Goal: Find specific page/section: Find specific page/section

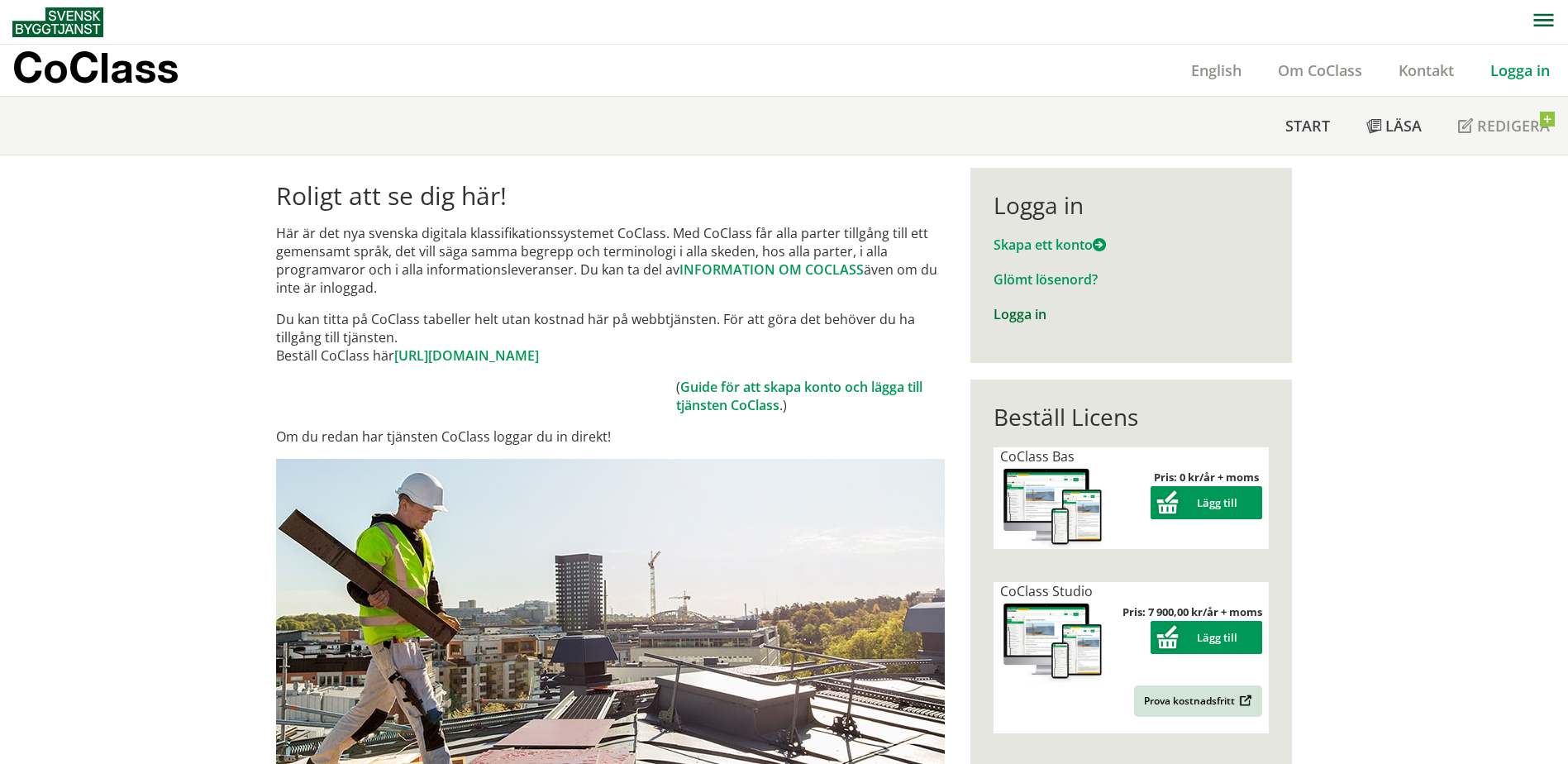
click at [1016, 312] on link "Logga in" at bounding box center [1020, 314] width 53 height 18
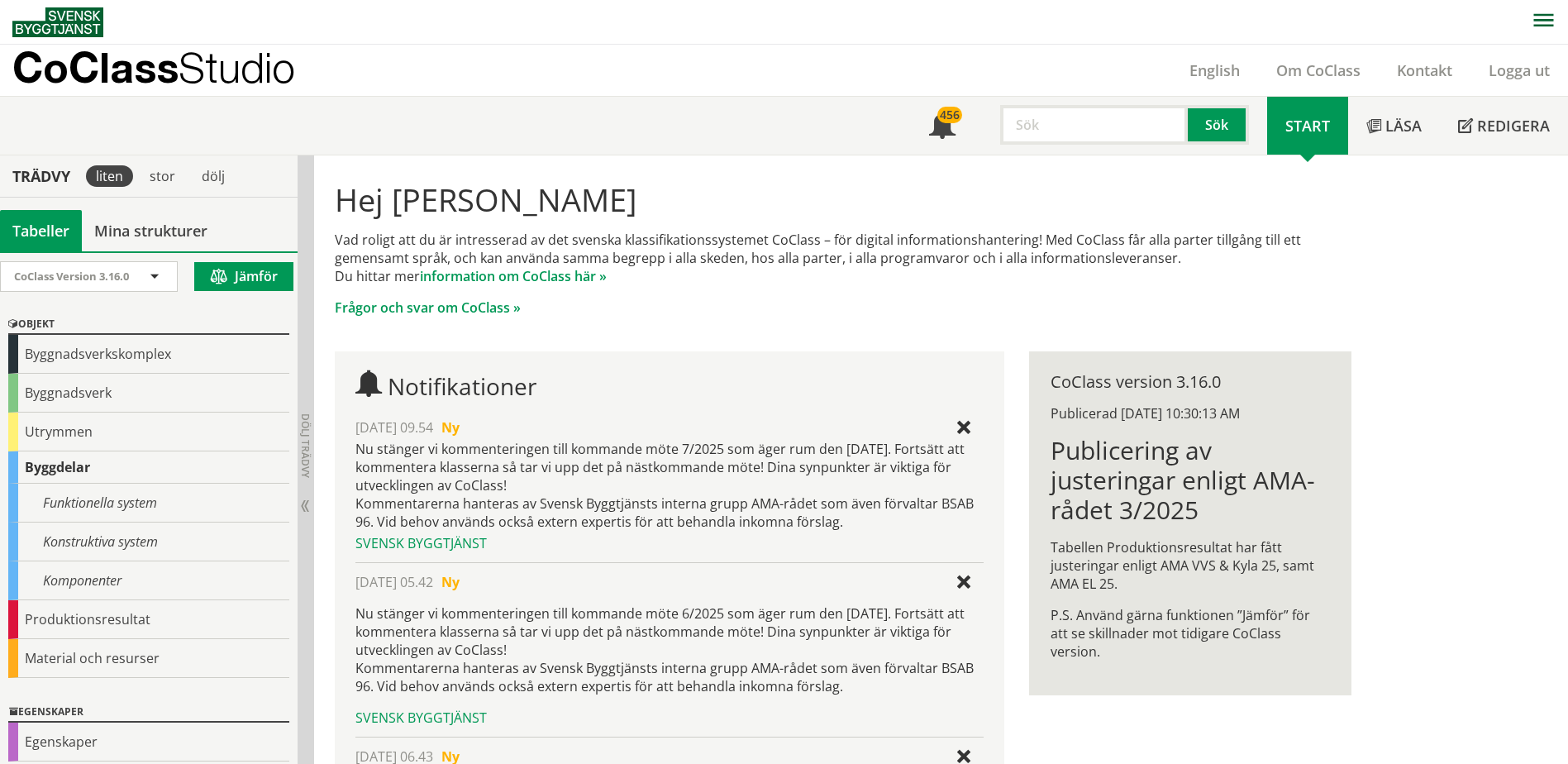
click at [811, 362] on div "Notifikationer [DATE] 09.54 Ny Nu stänger vi kommenteringen till kommande möte …" at bounding box center [669, 672] width 669 height 641
click at [75, 396] on div "Byggnadsverk" at bounding box center [148, 393] width 281 height 39
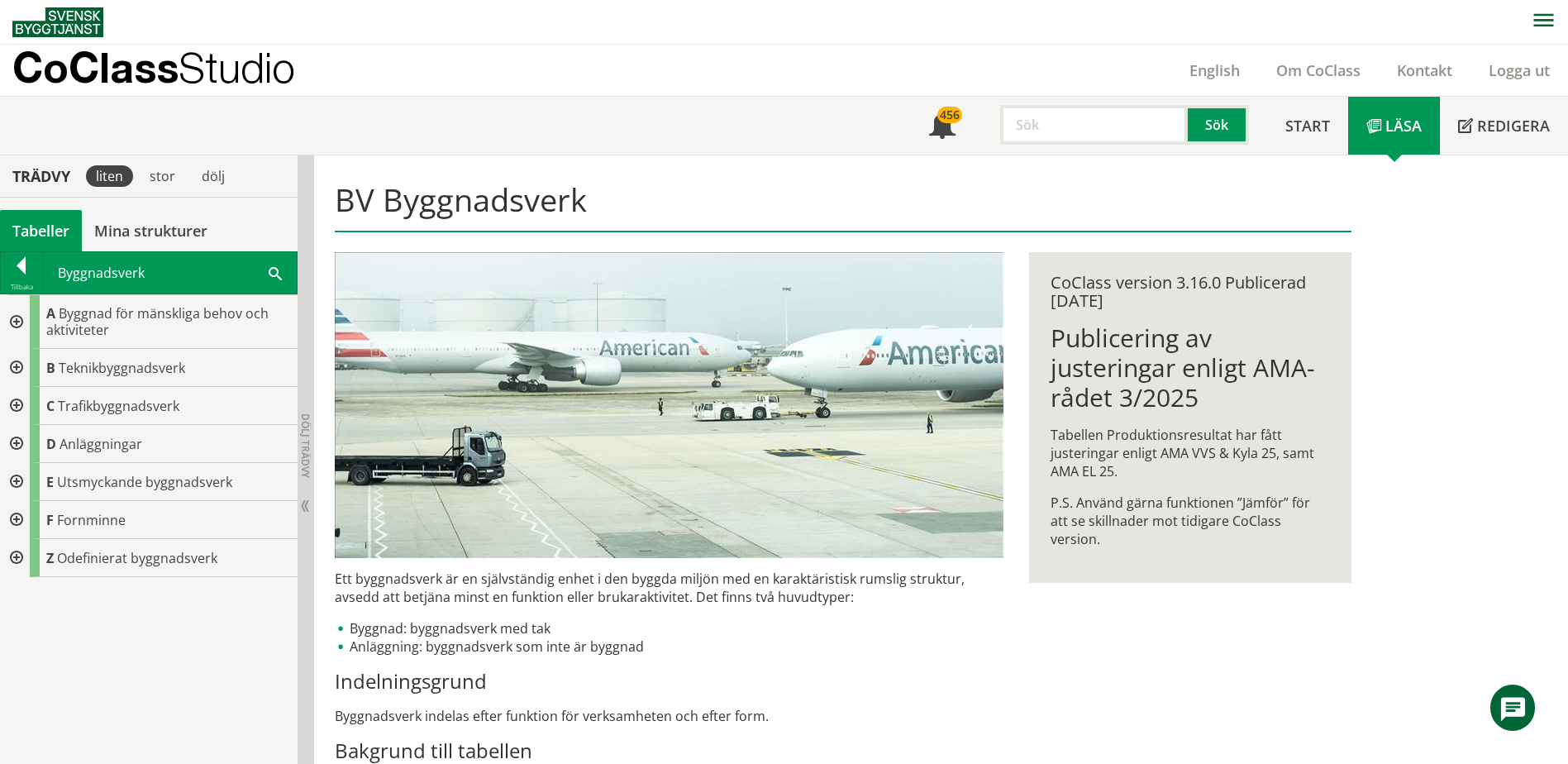
click at [22, 364] on div at bounding box center [15, 367] width 30 height 38
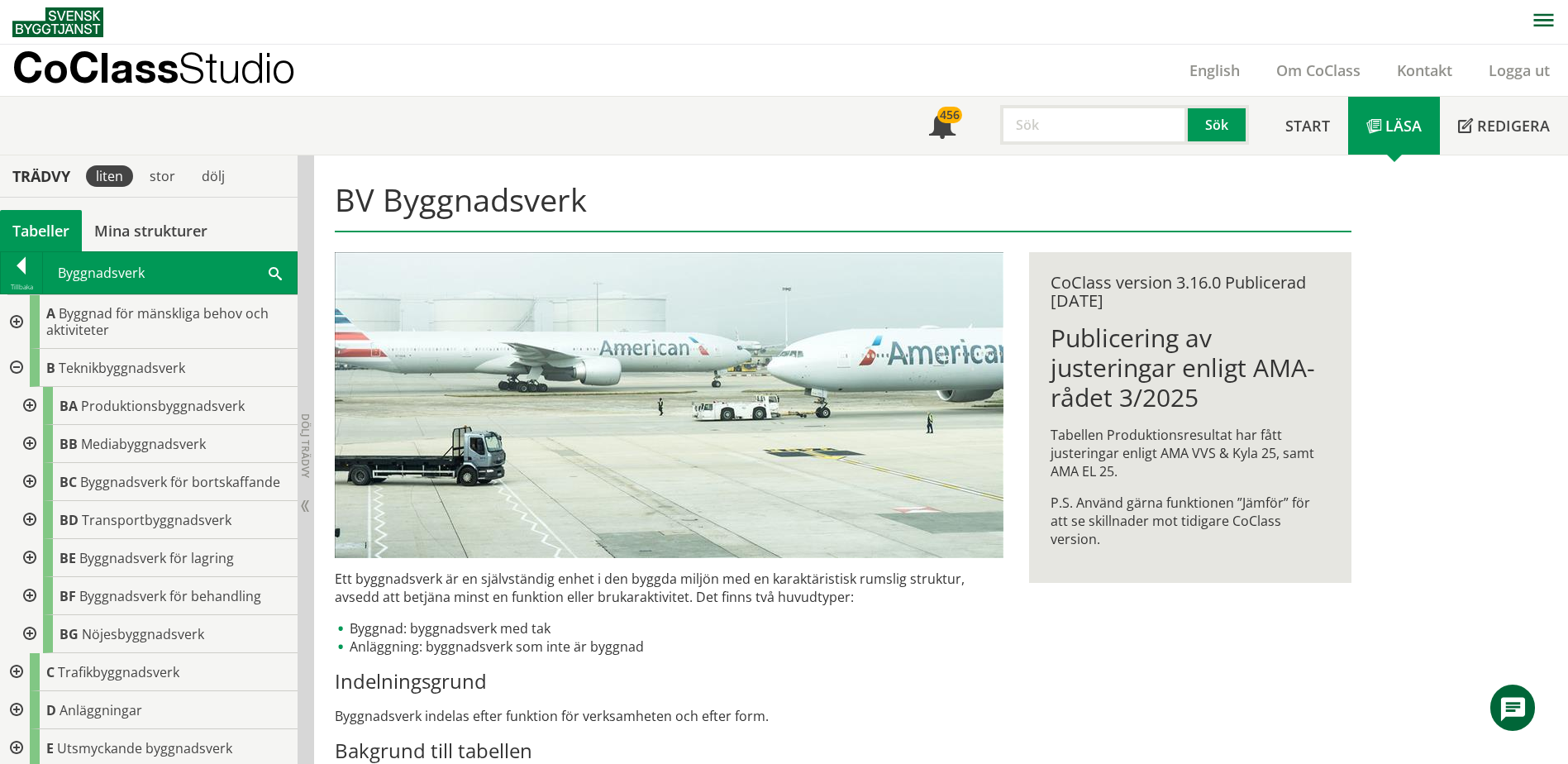
click at [27, 481] on div at bounding box center [28, 481] width 30 height 38
click at [28, 481] on div at bounding box center [28, 481] width 30 height 38
click at [30, 444] on div at bounding box center [28, 444] width 30 height 38
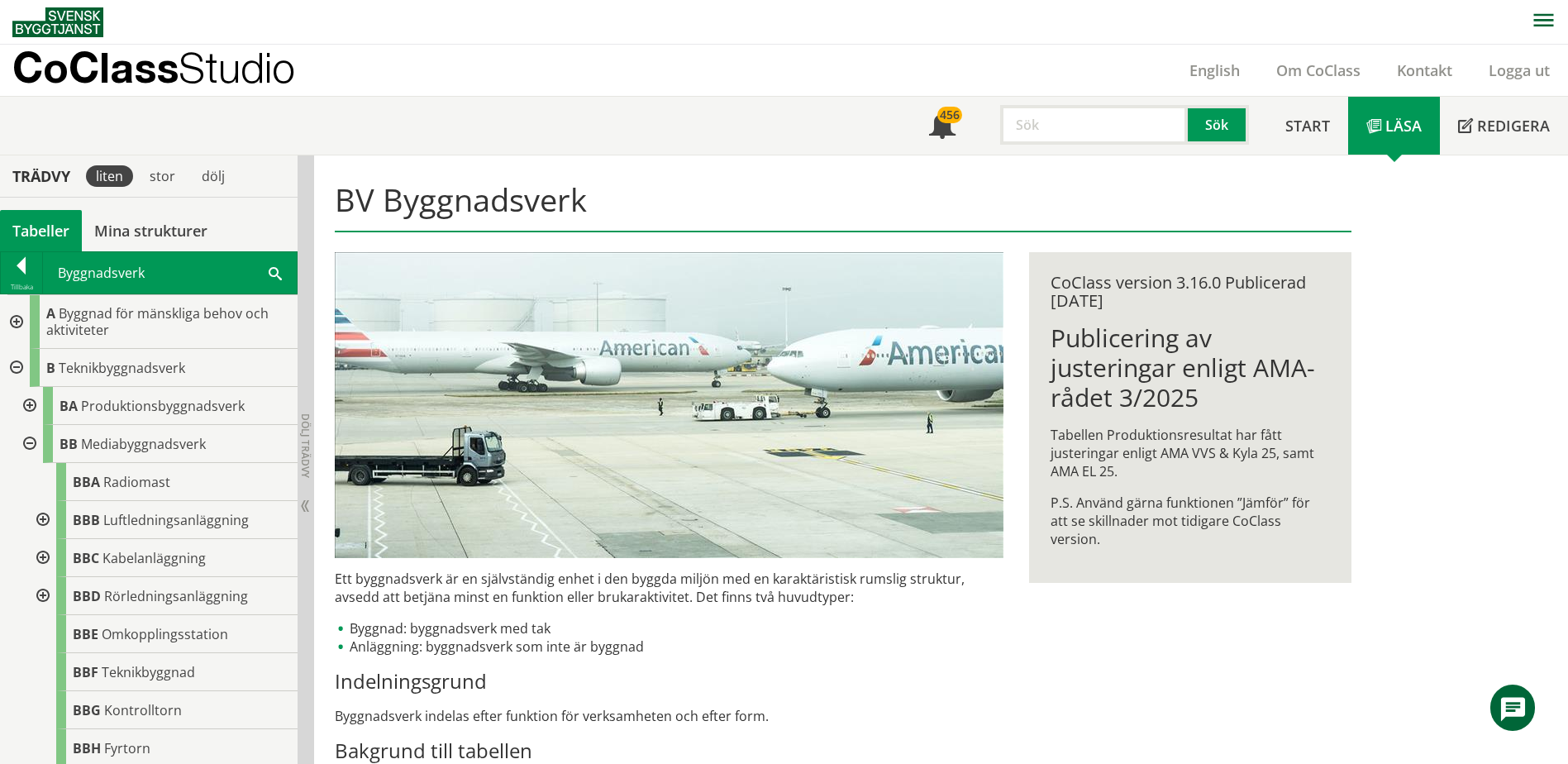
click at [30, 443] on div at bounding box center [28, 444] width 30 height 38
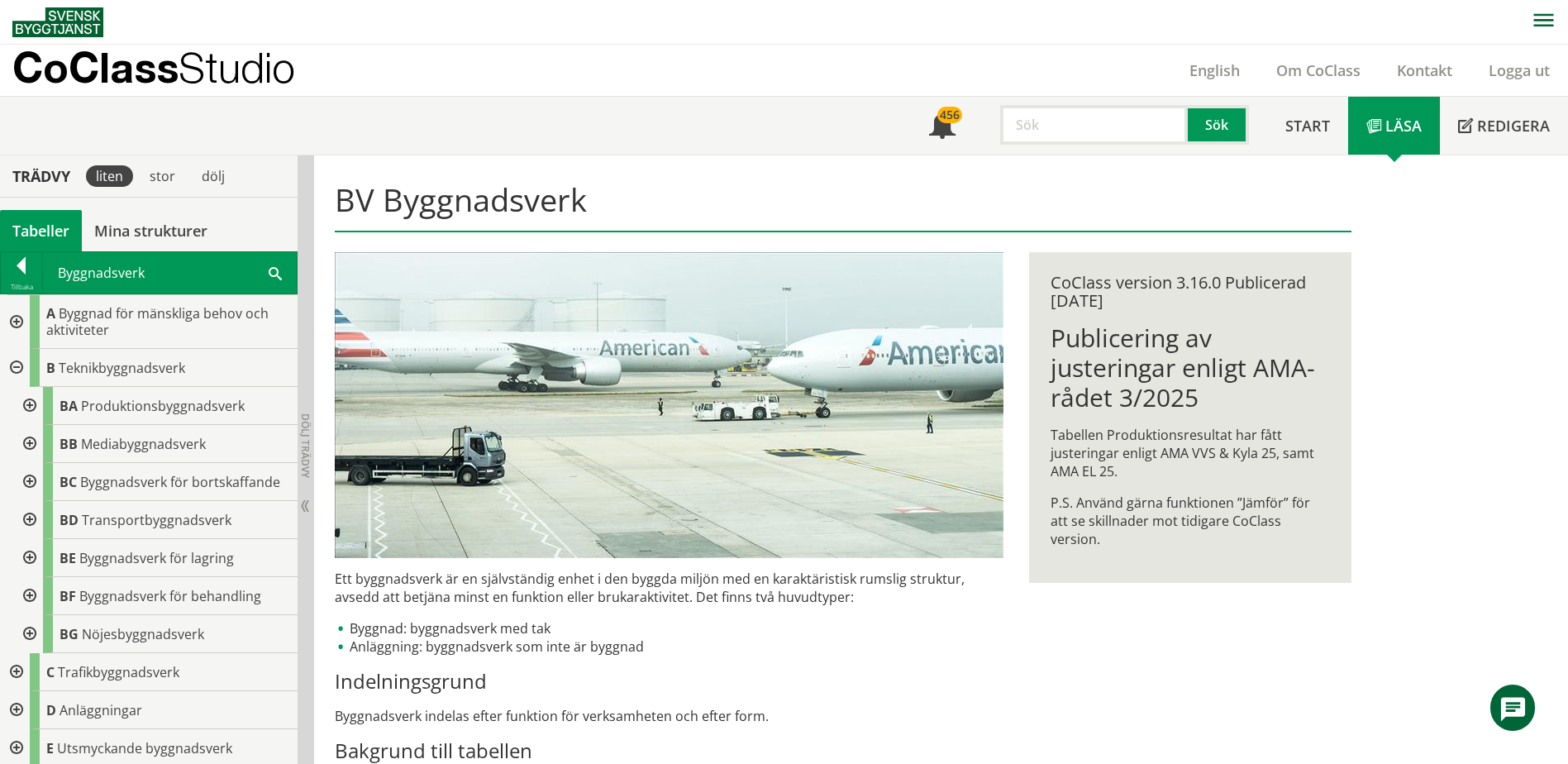
click at [29, 403] on div at bounding box center [28, 406] width 30 height 38
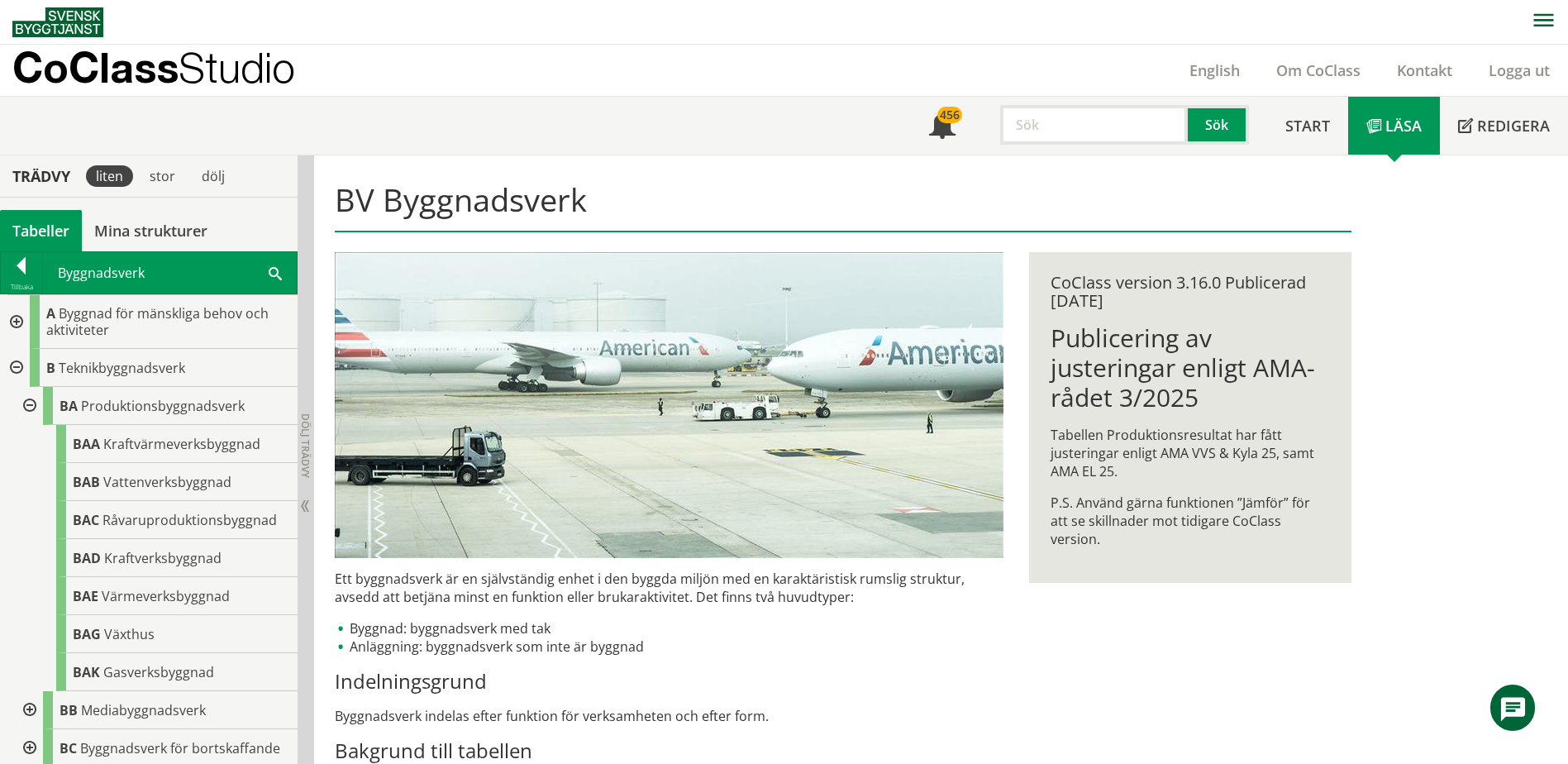
click at [29, 405] on div at bounding box center [28, 406] width 30 height 38
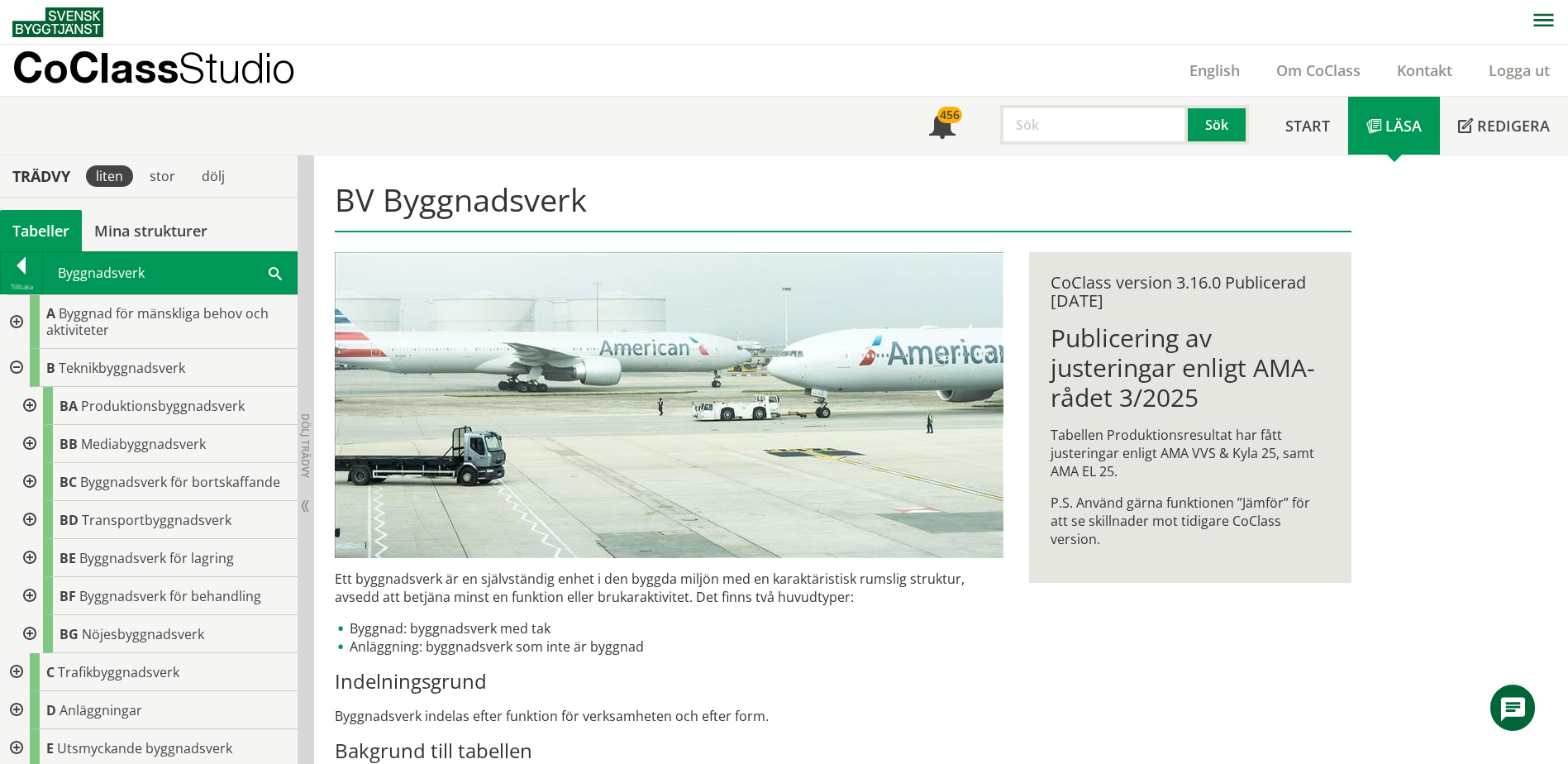
click at [29, 594] on div at bounding box center [28, 596] width 30 height 38
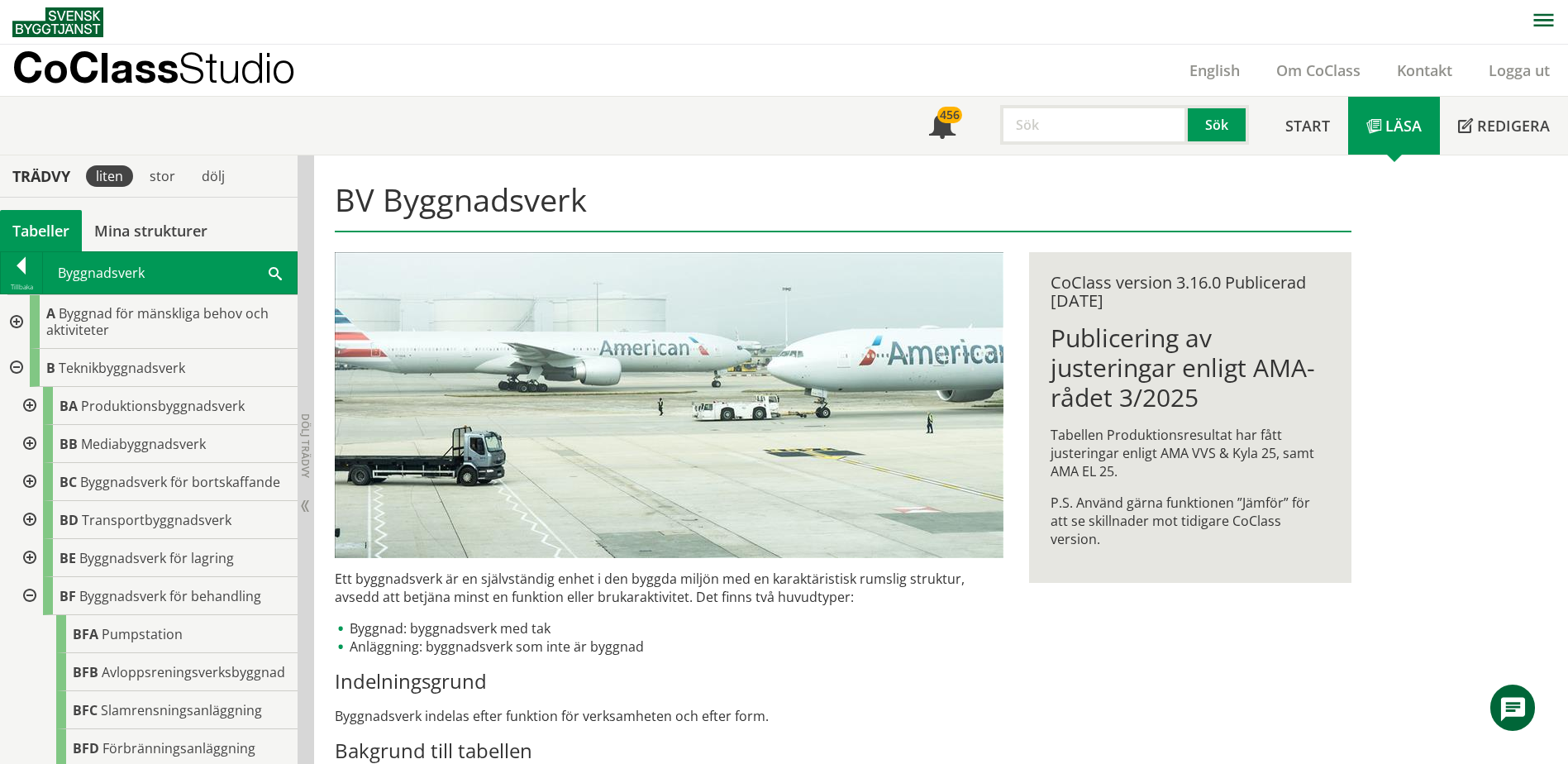
click at [29, 594] on div at bounding box center [28, 596] width 30 height 38
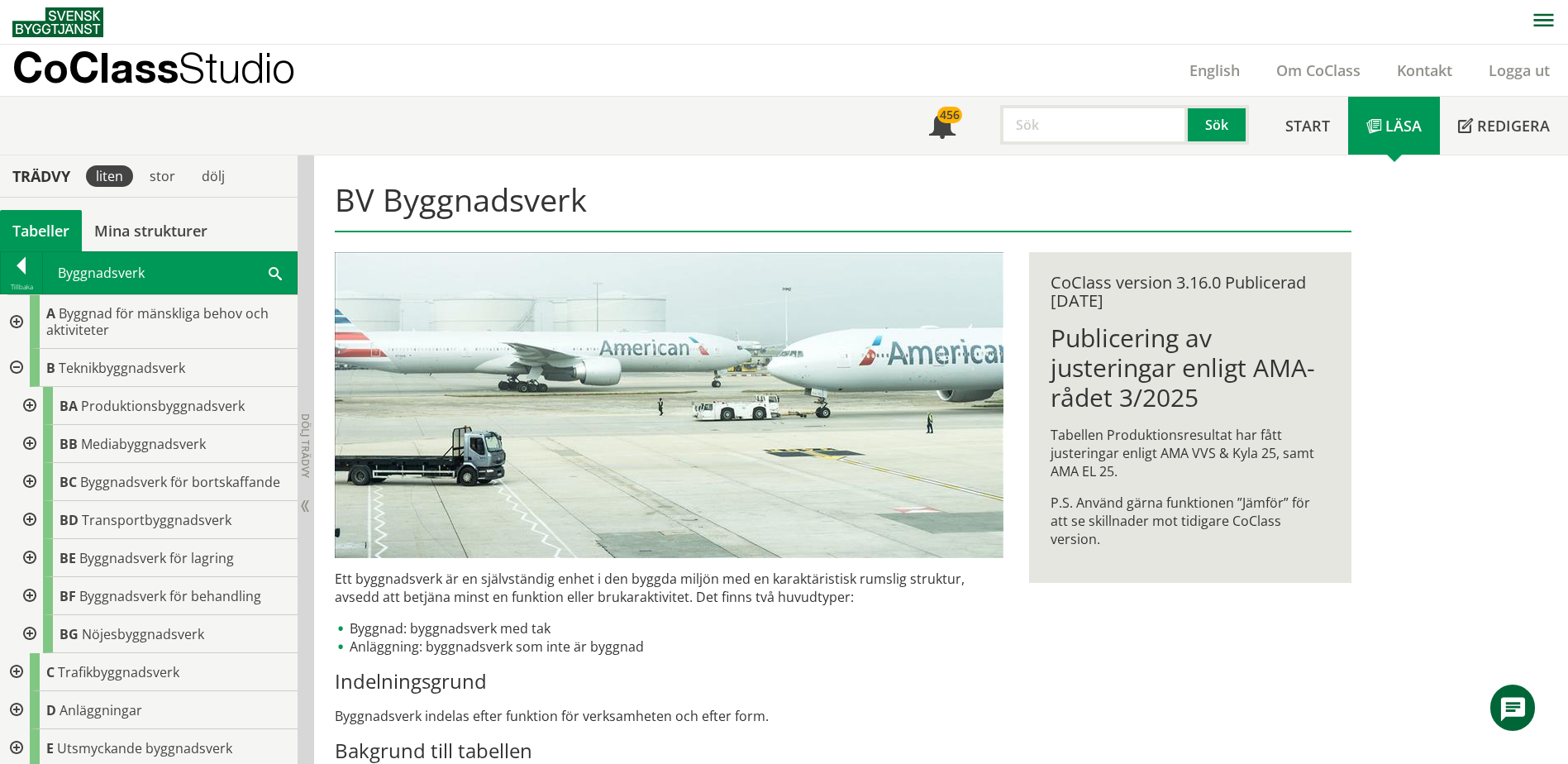
click at [14, 365] on div at bounding box center [15, 367] width 30 height 38
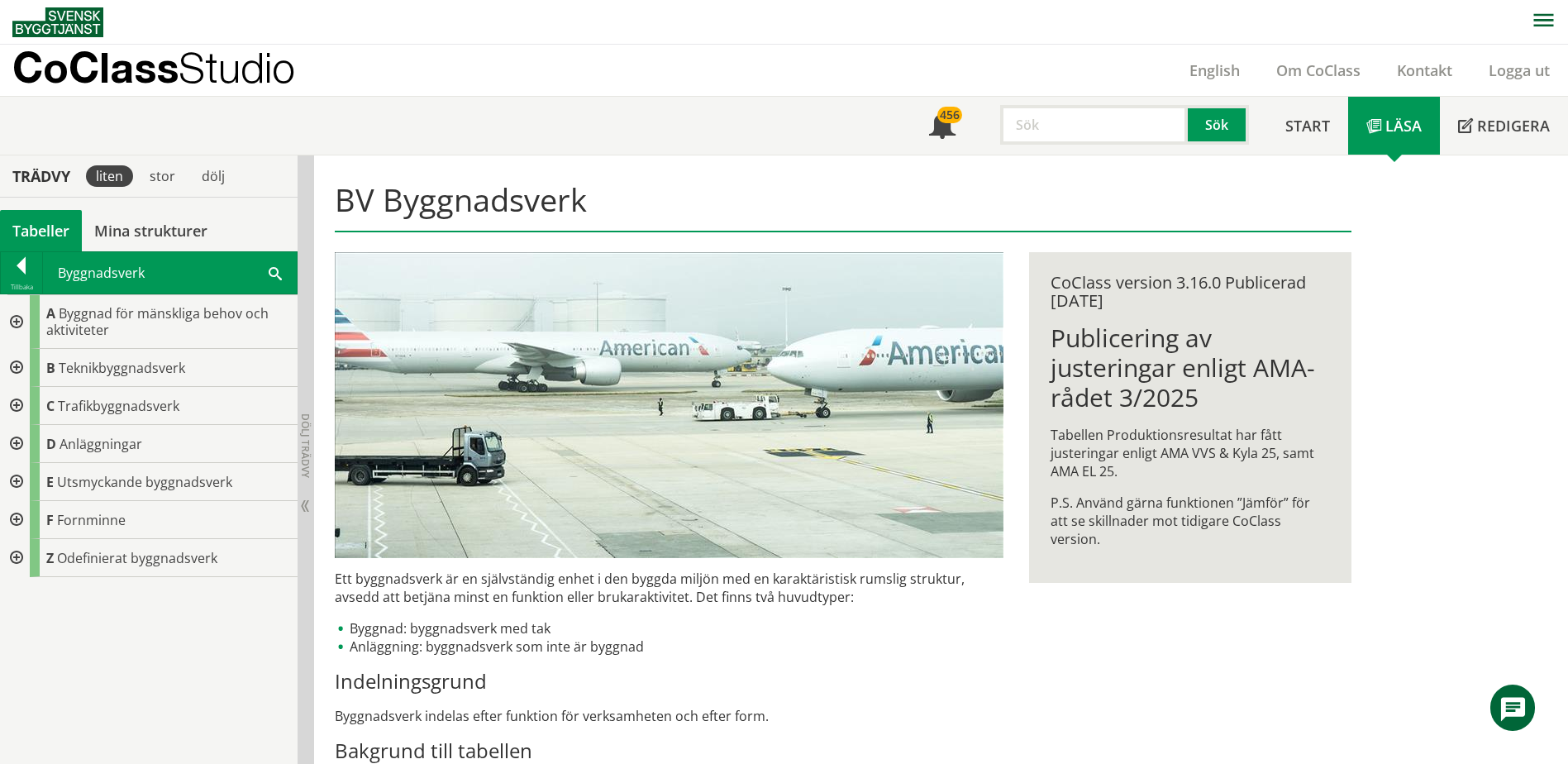
click at [18, 442] on div at bounding box center [15, 444] width 30 height 38
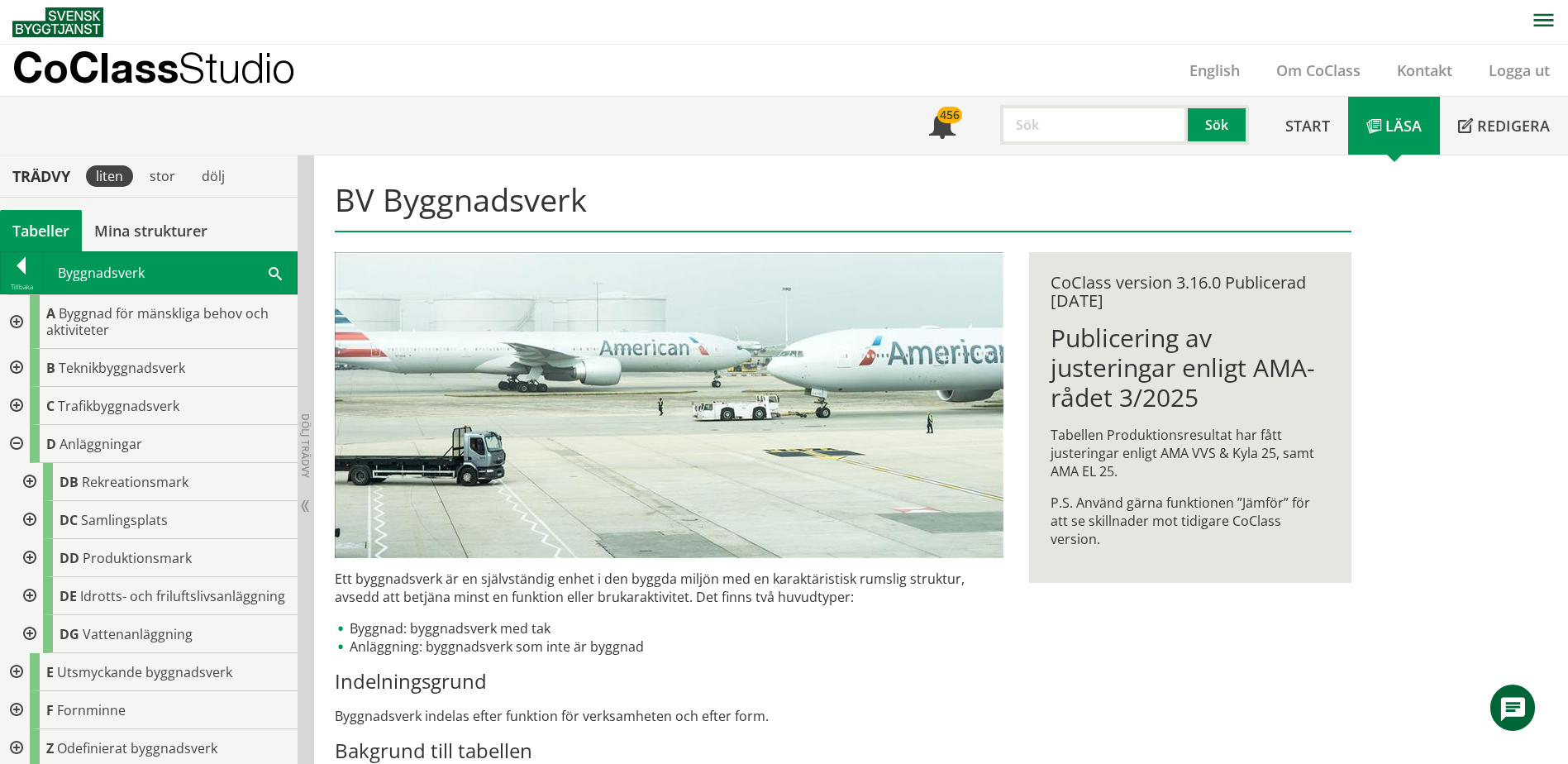
click at [18, 442] on div at bounding box center [15, 444] width 30 height 38
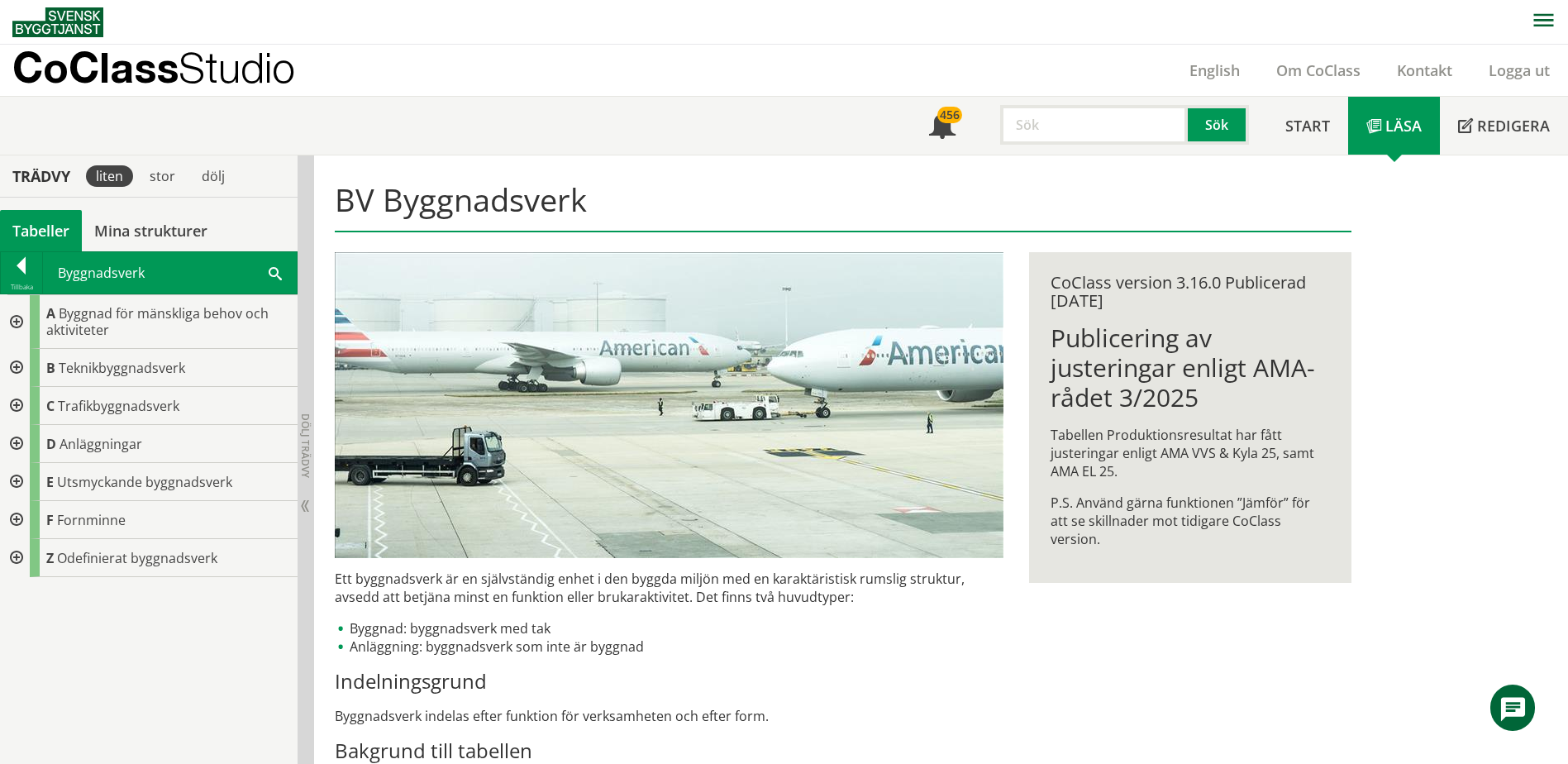
click at [13, 319] on div at bounding box center [15, 321] width 30 height 54
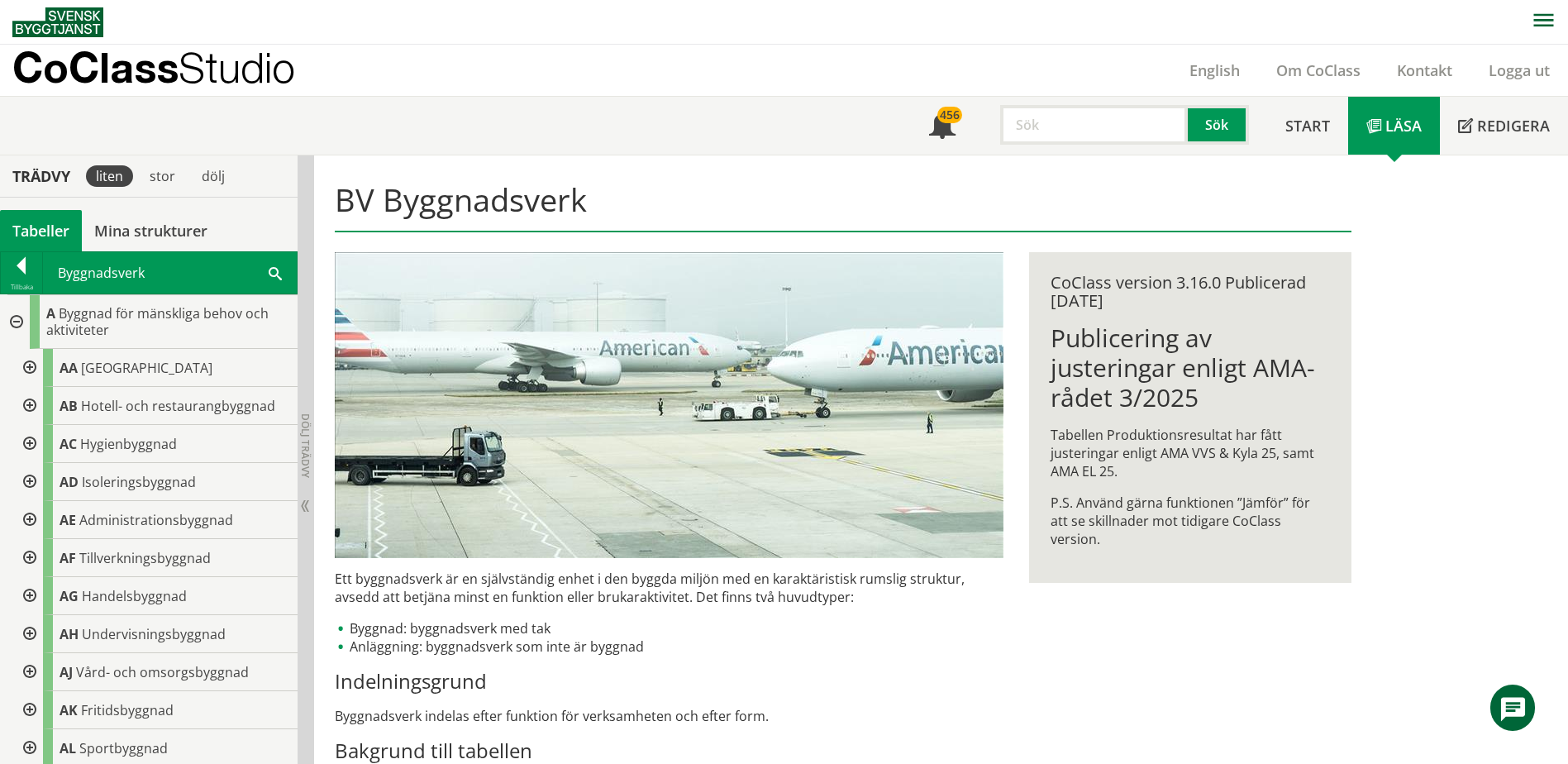
scroll to position [83, 0]
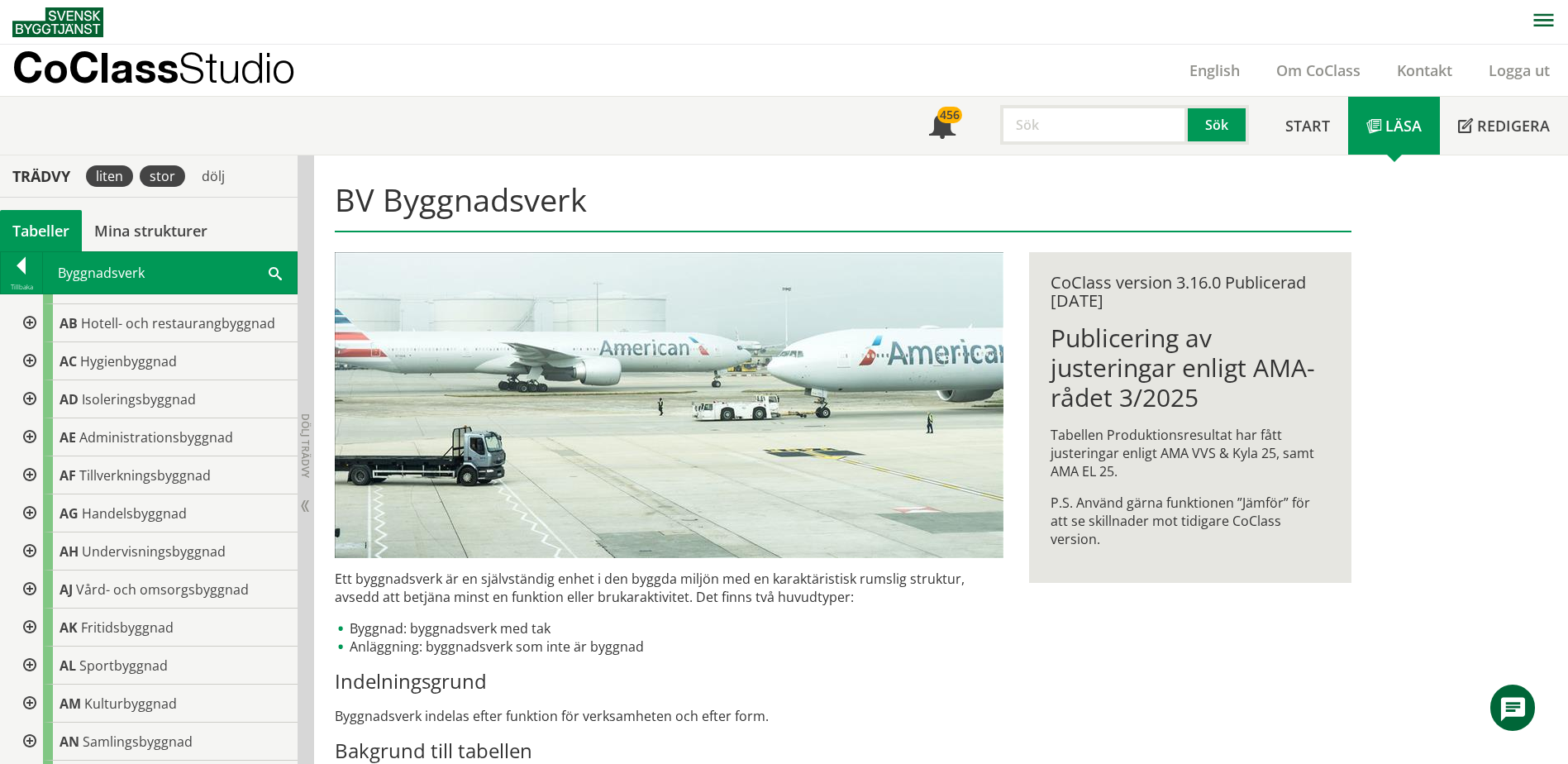
click at [168, 182] on div "stor" at bounding box center [163, 176] width 46 height 21
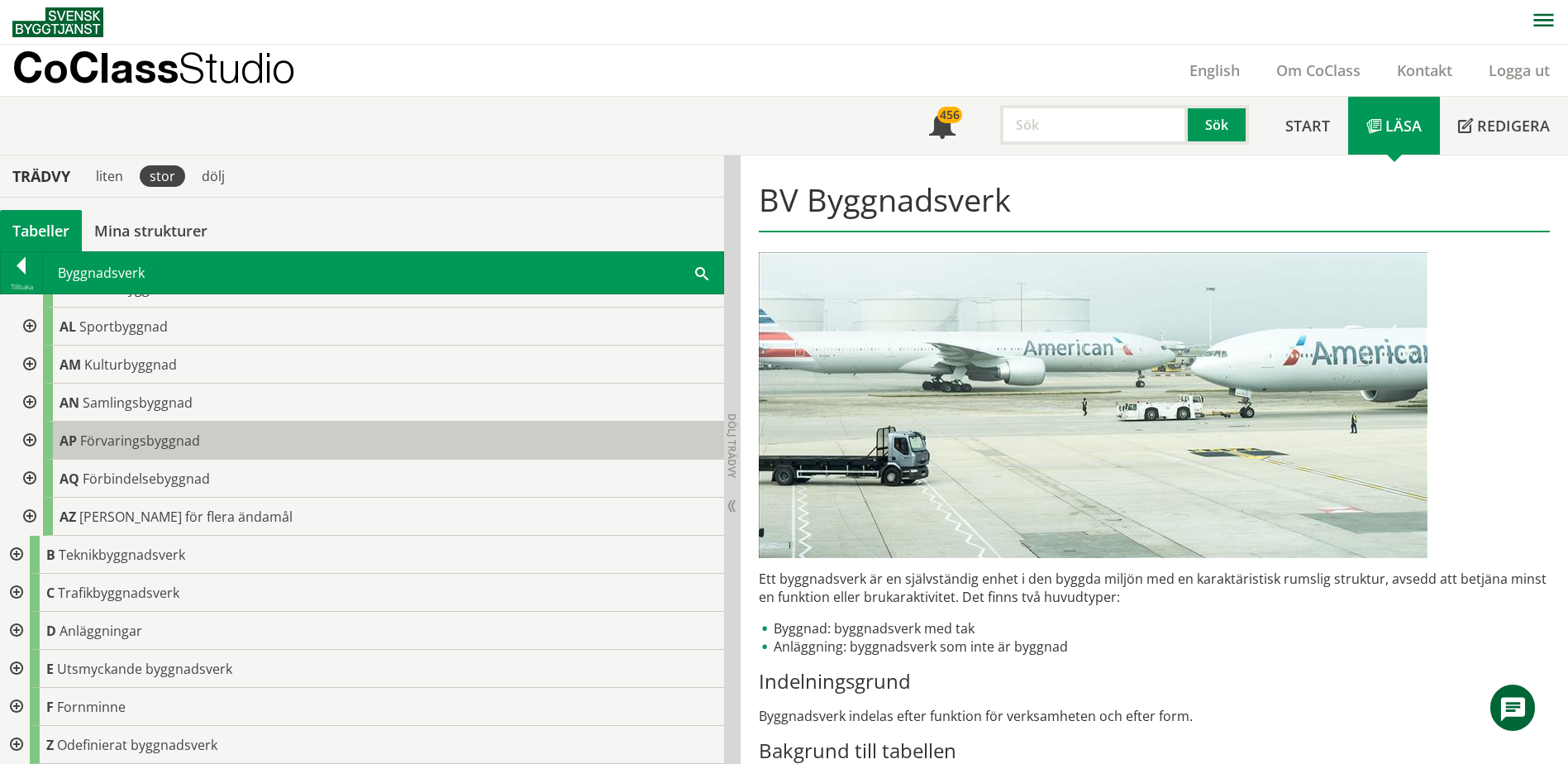
scroll to position [0, 0]
